Goal: Leave review/rating

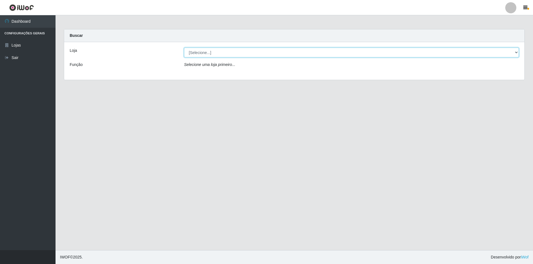
click at [268, 50] on select "[Selecione...] Atacado Vem - [STREET_ADDRESS]" at bounding box center [351, 53] width 335 height 10
select select "449"
click at [184, 48] on select "[Selecione...] Atacado Vem - [STREET_ADDRESS]" at bounding box center [351, 53] width 335 height 10
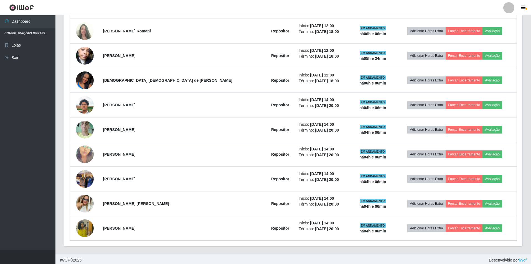
scroll to position [250, 0]
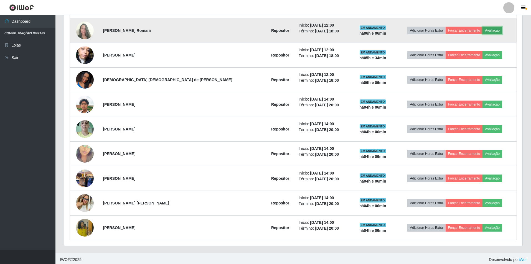
click at [489, 31] on button "Avaliação" at bounding box center [493, 31] width 20 height 8
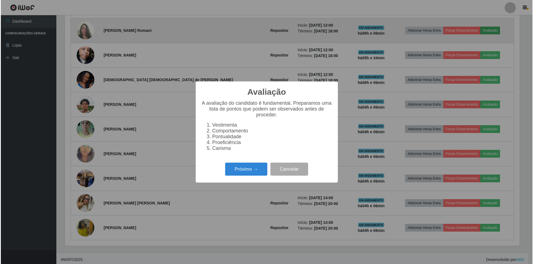
scroll to position [115, 456]
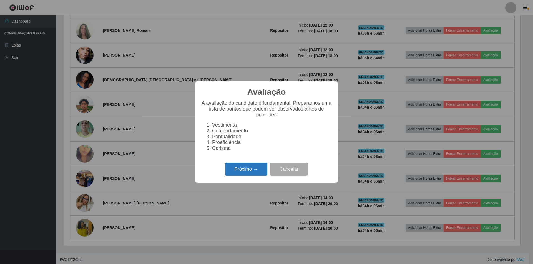
click at [241, 173] on button "Próximo →" at bounding box center [246, 169] width 42 height 13
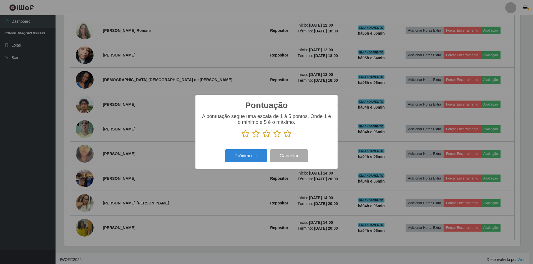
scroll to position [277299, 276958]
click at [267, 132] on icon at bounding box center [266, 134] width 8 height 8
click at [262, 138] on input "radio" at bounding box center [262, 138] width 0 height 0
click at [250, 155] on button "Próximo →" at bounding box center [246, 156] width 42 height 13
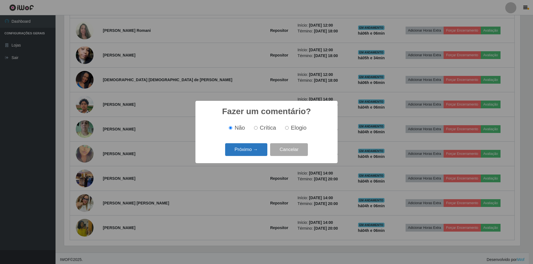
click at [248, 150] on button "Próximo →" at bounding box center [246, 149] width 42 height 13
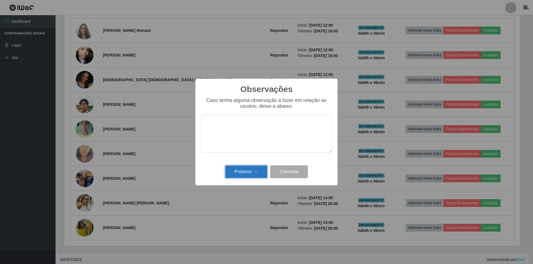
click at [248, 173] on button "Próximo →" at bounding box center [246, 172] width 42 height 13
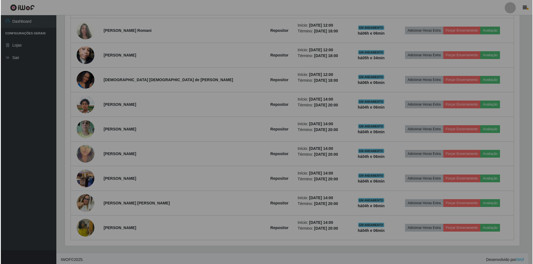
scroll to position [115, 459]
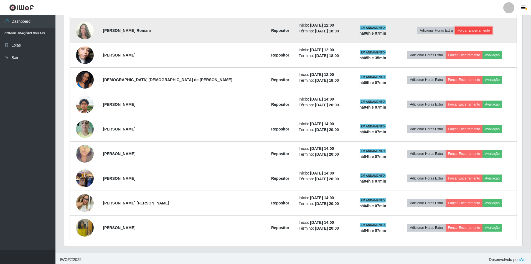
click at [473, 29] on button "Forçar Encerramento" at bounding box center [474, 31] width 37 height 8
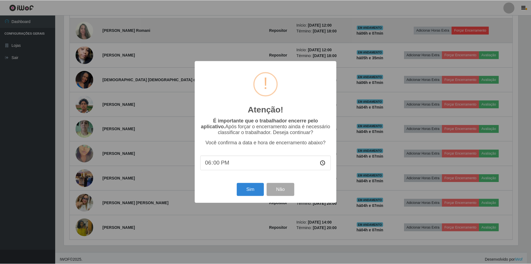
scroll to position [115, 456]
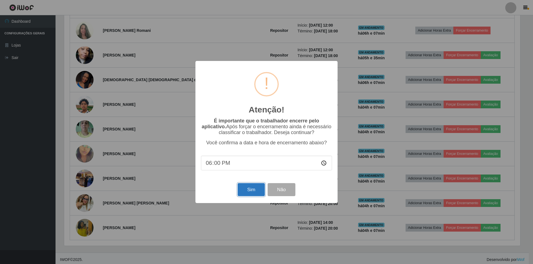
click at [251, 191] on button "Sim" at bounding box center [250, 189] width 27 height 13
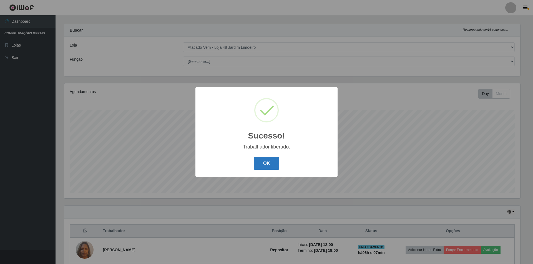
click at [264, 162] on button "OK" at bounding box center [267, 163] width 26 height 13
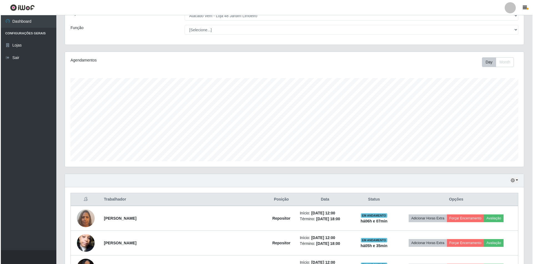
scroll to position [88, 0]
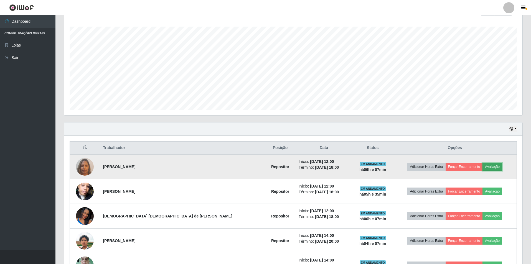
click at [487, 166] on button "Avaliação" at bounding box center [493, 167] width 20 height 8
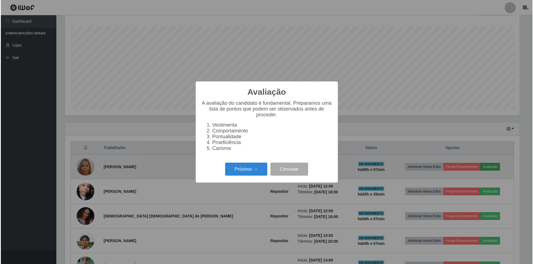
scroll to position [115, 456]
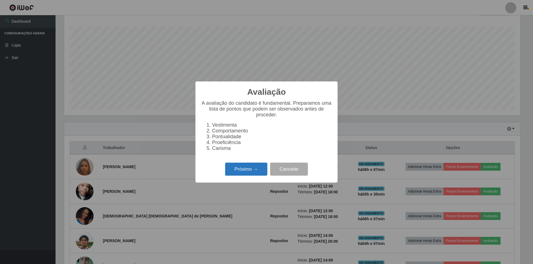
click at [240, 173] on button "Próximo →" at bounding box center [246, 169] width 42 height 13
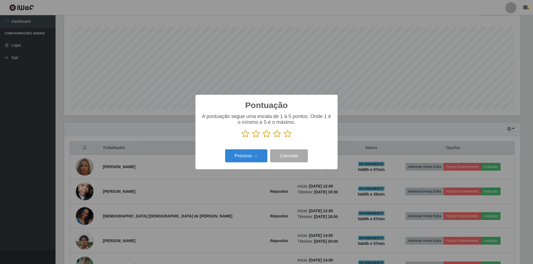
scroll to position [277299, 276958]
click at [269, 134] on icon at bounding box center [266, 134] width 8 height 8
click at [262, 138] on input "radio" at bounding box center [262, 138] width 0 height 0
click at [253, 160] on button "Próximo →" at bounding box center [246, 156] width 42 height 13
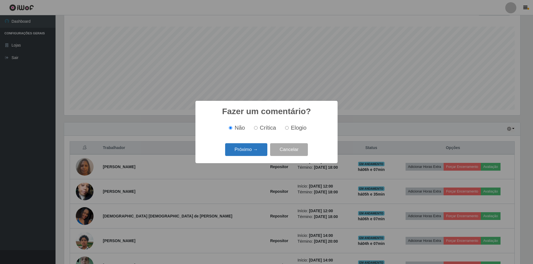
click at [254, 154] on button "Próximo →" at bounding box center [246, 149] width 42 height 13
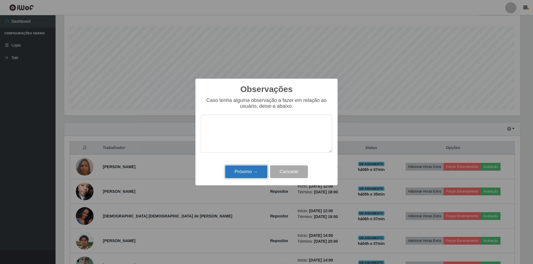
click at [249, 174] on button "Próximo →" at bounding box center [246, 172] width 42 height 13
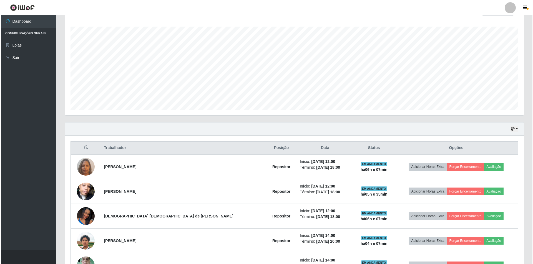
scroll to position [115, 459]
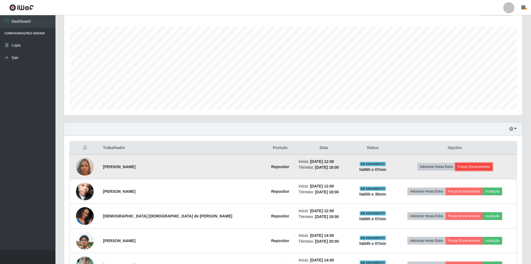
click at [468, 165] on button "Forçar Encerramento" at bounding box center [474, 167] width 37 height 8
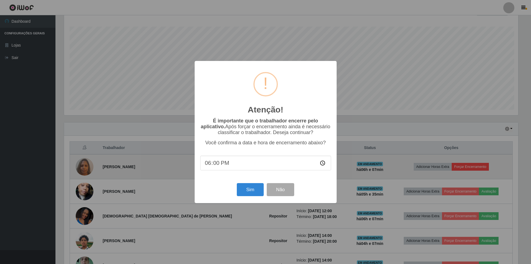
scroll to position [115, 456]
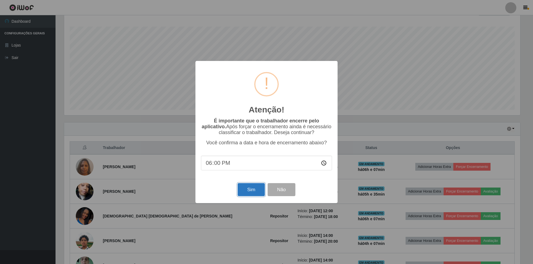
click at [243, 188] on button "Sim" at bounding box center [250, 189] width 27 height 13
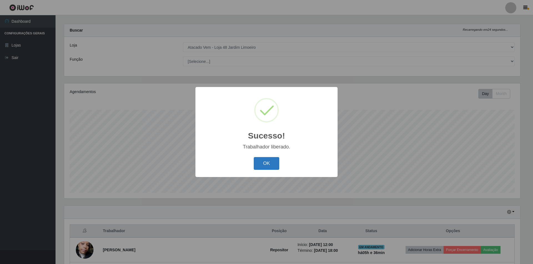
click at [262, 166] on button "OK" at bounding box center [267, 163] width 26 height 13
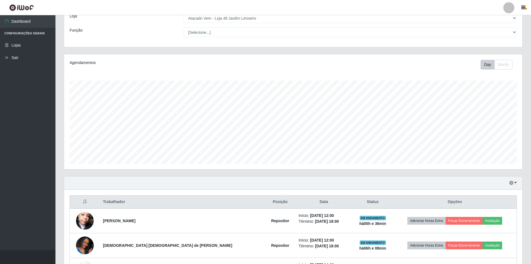
scroll to position [116, 0]
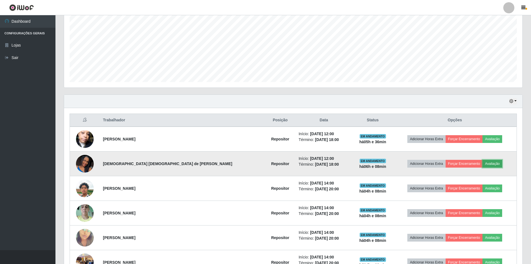
click at [483, 163] on button "Avaliação" at bounding box center [493, 164] width 20 height 8
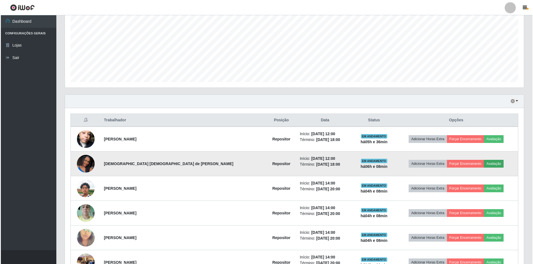
scroll to position [115, 456]
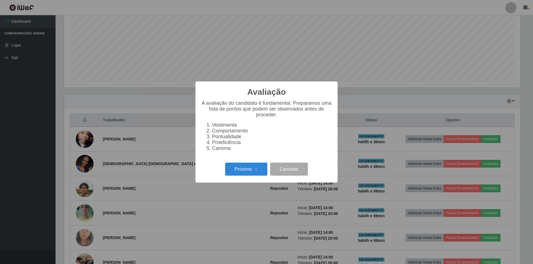
click at [244, 166] on div "Próximo → Cancelar" at bounding box center [266, 169] width 131 height 16
click at [244, 169] on button "Próximo →" at bounding box center [246, 169] width 42 height 13
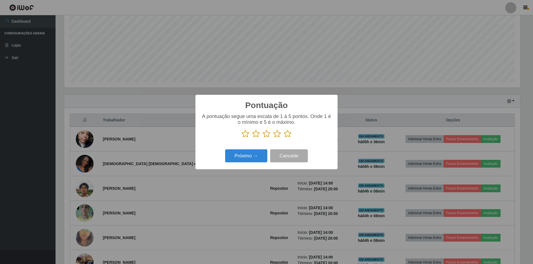
click at [267, 136] on icon at bounding box center [266, 134] width 8 height 8
click at [262, 138] on input "radio" at bounding box center [262, 138] width 0 height 0
click at [248, 156] on button "Próximo →" at bounding box center [246, 156] width 42 height 13
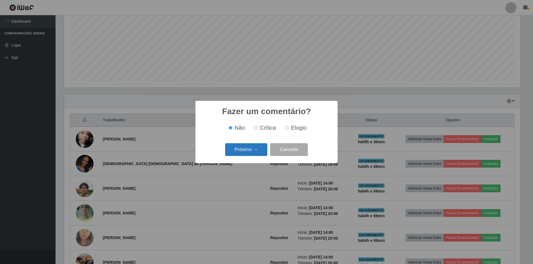
click at [253, 150] on button "Próximo →" at bounding box center [246, 149] width 42 height 13
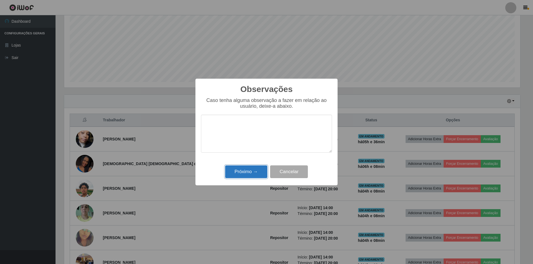
click at [244, 173] on button "Próximo →" at bounding box center [246, 172] width 42 height 13
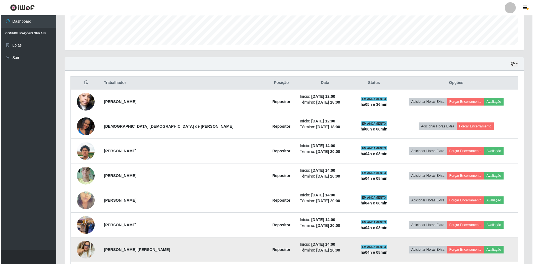
scroll to position [144, 0]
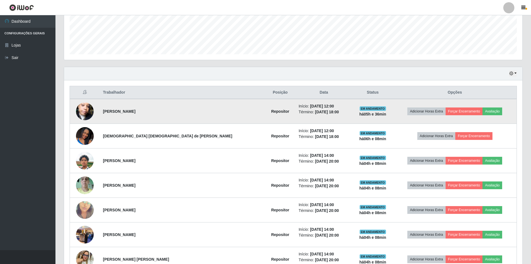
click at [88, 110] on img at bounding box center [85, 112] width 18 height 32
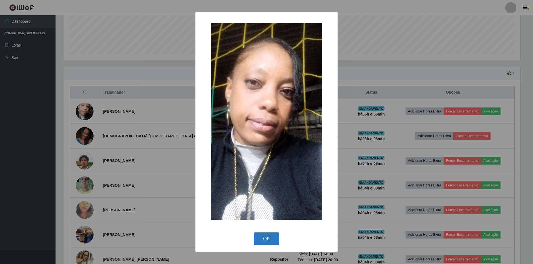
click at [271, 239] on button "OK" at bounding box center [267, 239] width 26 height 13
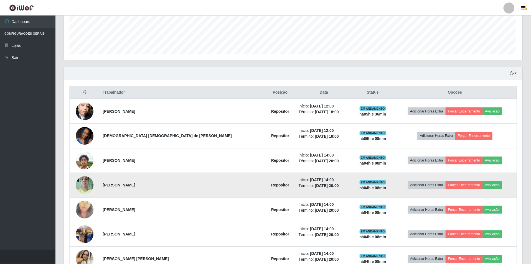
scroll to position [115, 459]
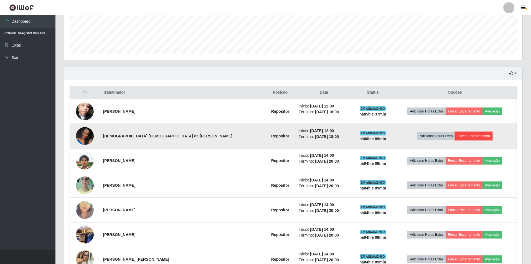
click at [472, 136] on button "Forçar Encerramento" at bounding box center [474, 136] width 37 height 8
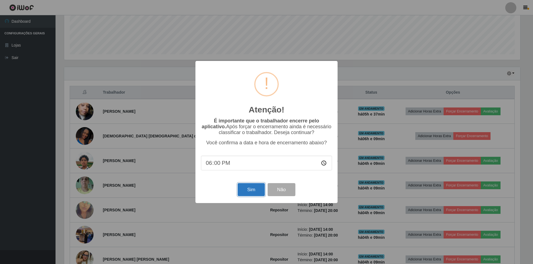
click at [247, 189] on button "Sim" at bounding box center [250, 189] width 27 height 13
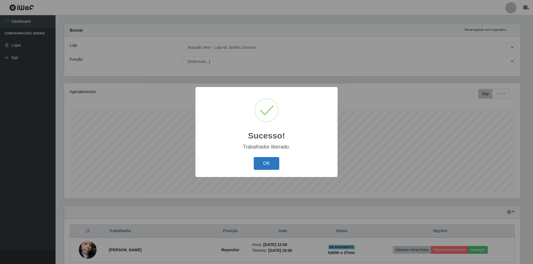
click at [267, 160] on button "OK" at bounding box center [267, 163] width 26 height 13
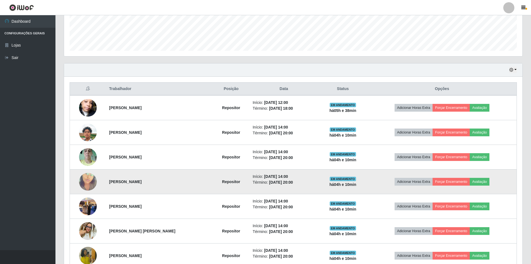
scroll to position [178, 0]
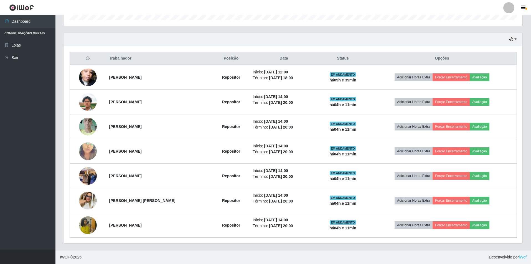
click at [76, 34] on div "Hoje 1 dia 3 dias 1 Semana Não encerrados" at bounding box center [293, 39] width 459 height 13
